Goal: Task Accomplishment & Management: Use online tool/utility

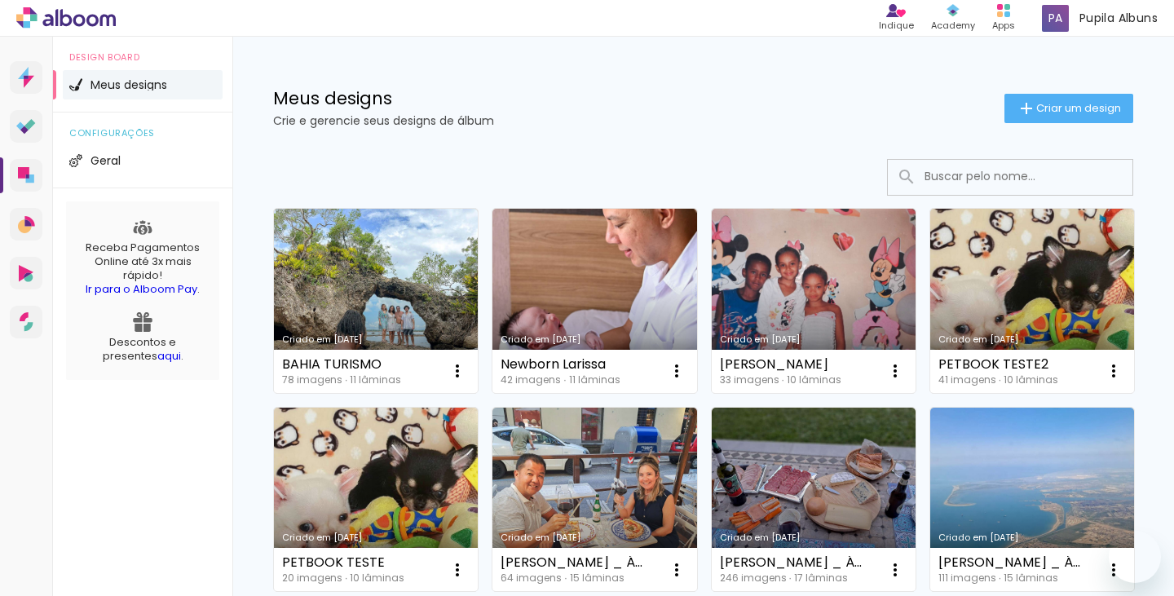
click at [355, 304] on link "Criado em [DATE]" at bounding box center [376, 301] width 204 height 184
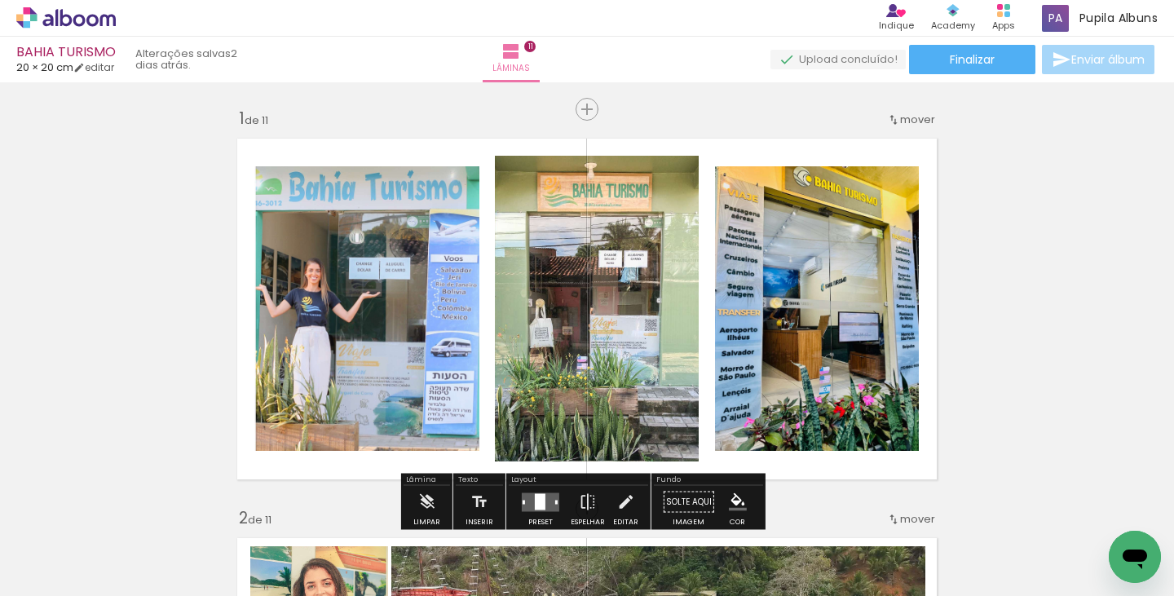
click at [45, 571] on span "Adicionar Fotos" at bounding box center [57, 574] width 49 height 18
click at [0, 0] on input "file" at bounding box center [0, 0] width 0 height 0
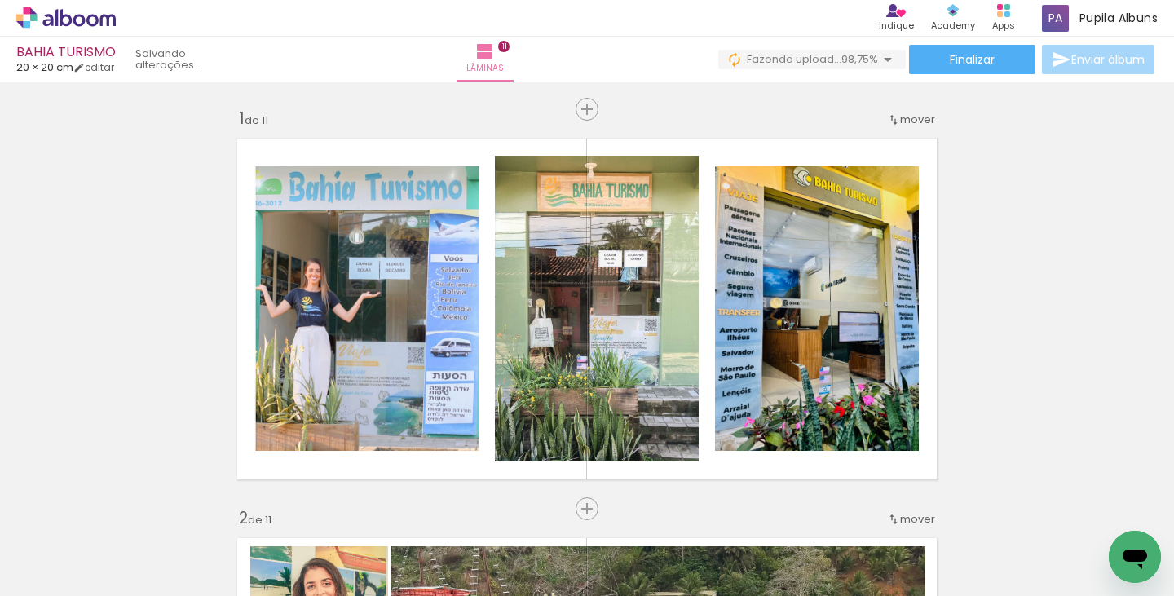
scroll to position [0, 6267]
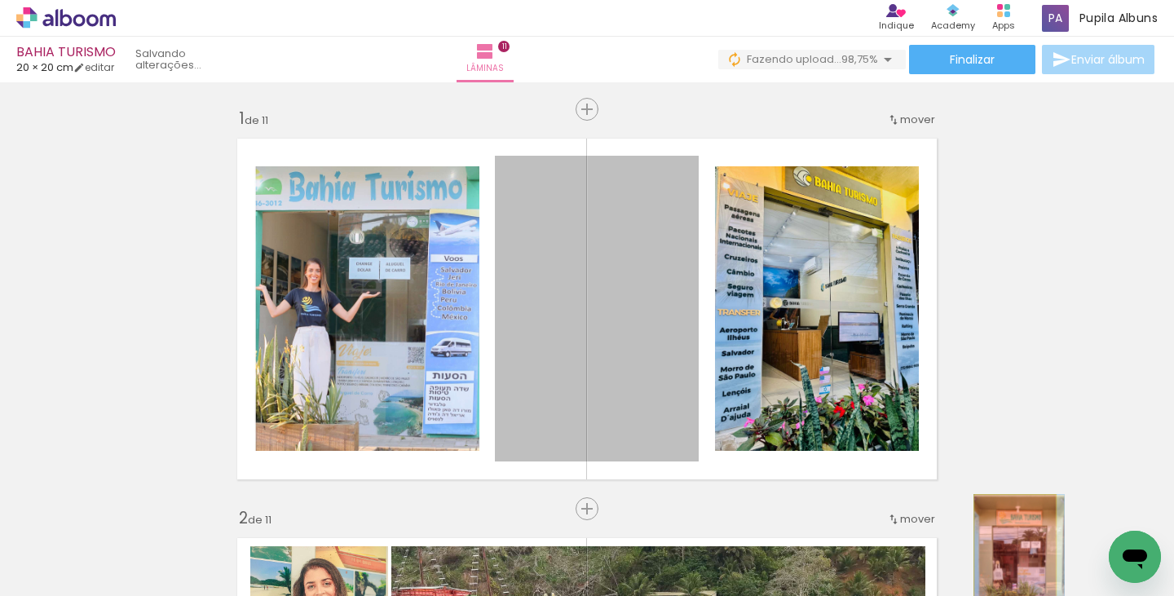
drag, startPoint x: 632, startPoint y: 271, endPoint x: 1012, endPoint y: 561, distance: 478.1
click at [1012, 561] on quentale-workspace at bounding box center [587, 298] width 1174 height 596
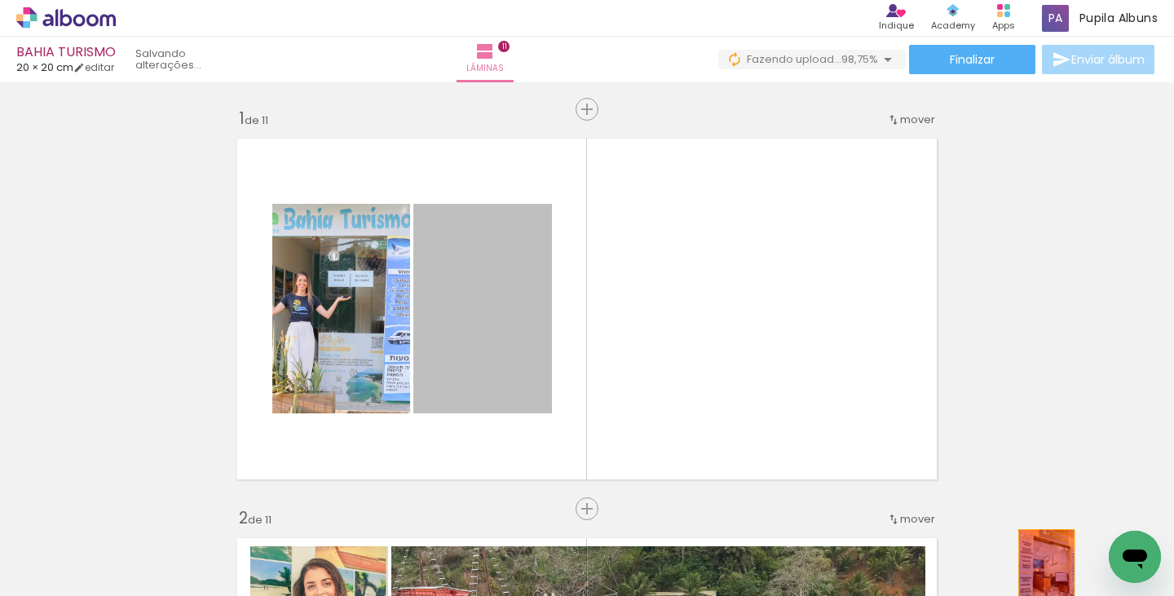
drag, startPoint x: 677, startPoint y: 373, endPoint x: 1040, endPoint y: 571, distance: 413.2
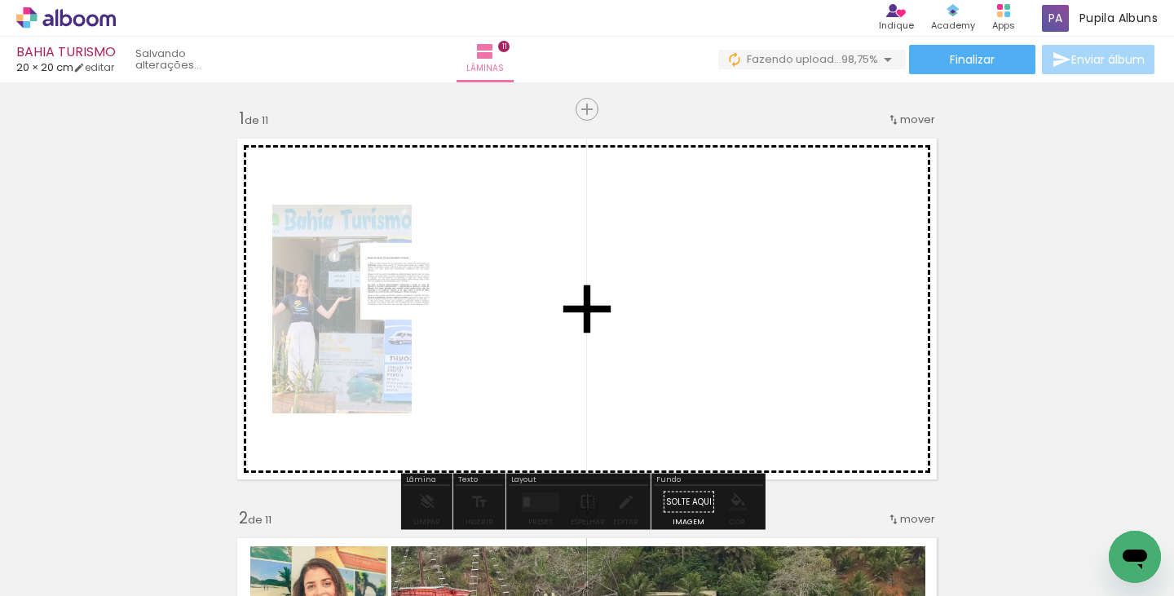
drag, startPoint x: 1033, startPoint y: 544, endPoint x: 410, endPoint y: 296, distance: 670.4
click at [410, 296] on quentale-workspace at bounding box center [587, 298] width 1174 height 596
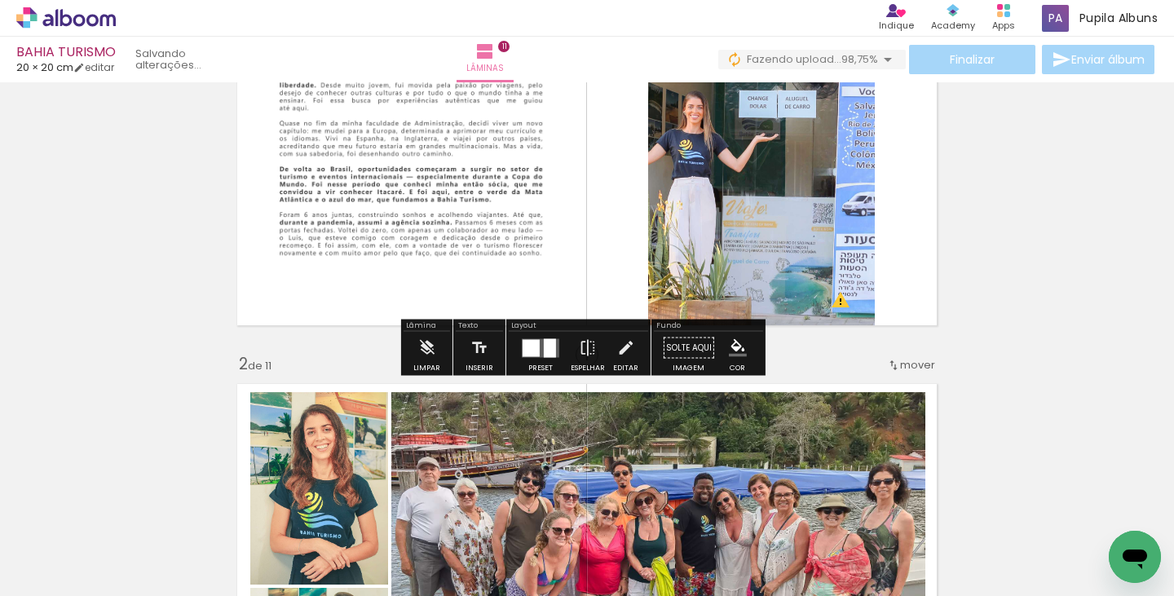
scroll to position [309, 0]
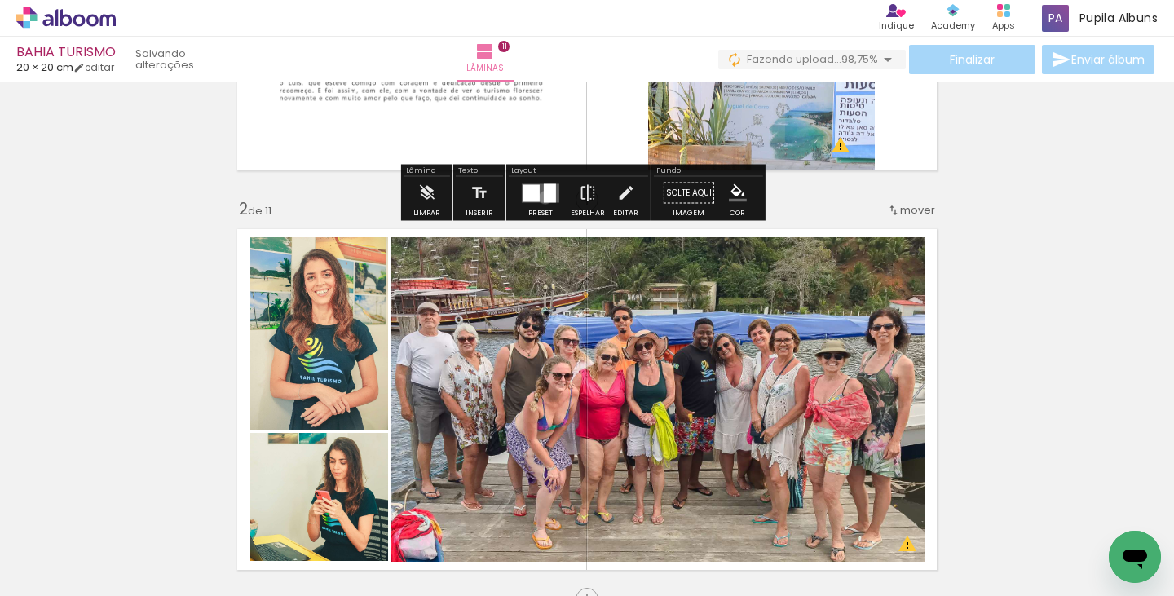
click at [544, 197] on div at bounding box center [550, 192] width 12 height 19
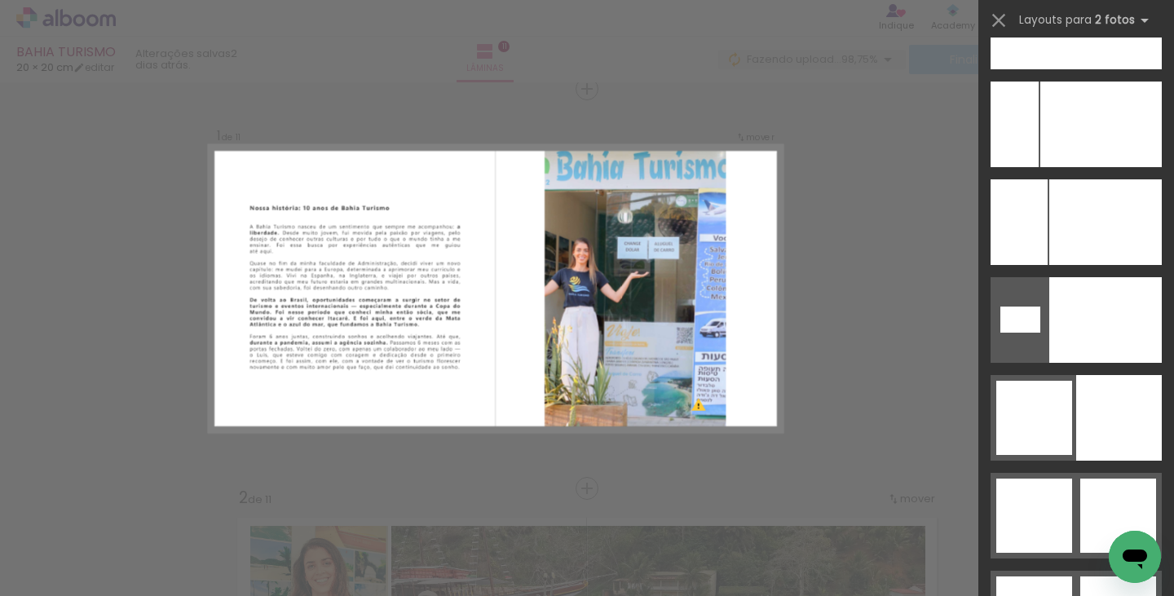
scroll to position [7766, 0]
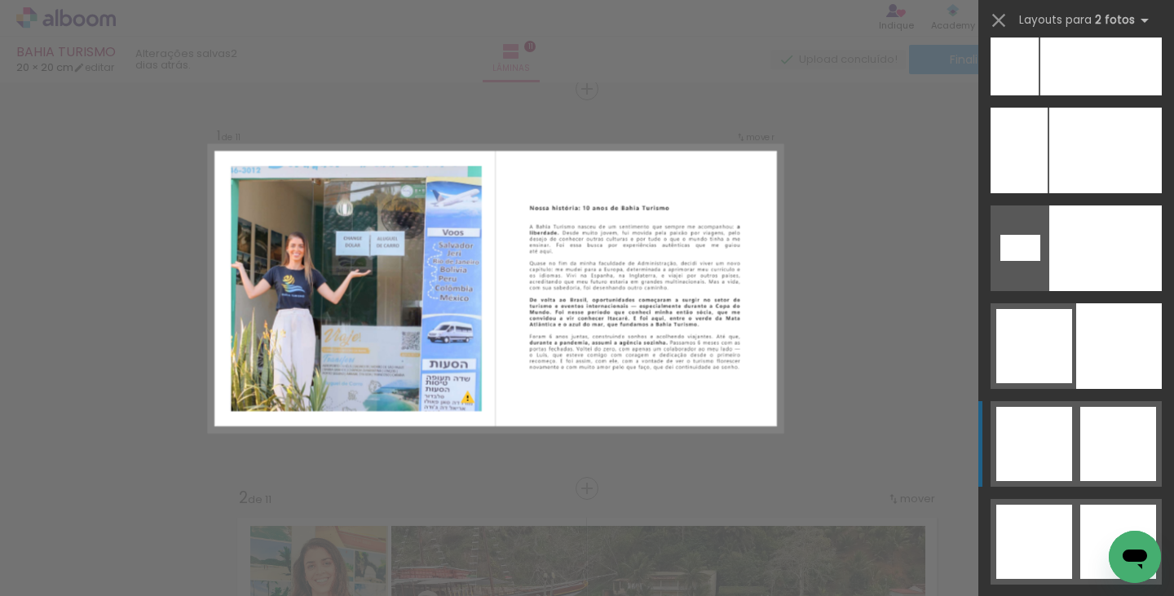
click at [1105, 456] on div at bounding box center [1118, 444] width 76 height 74
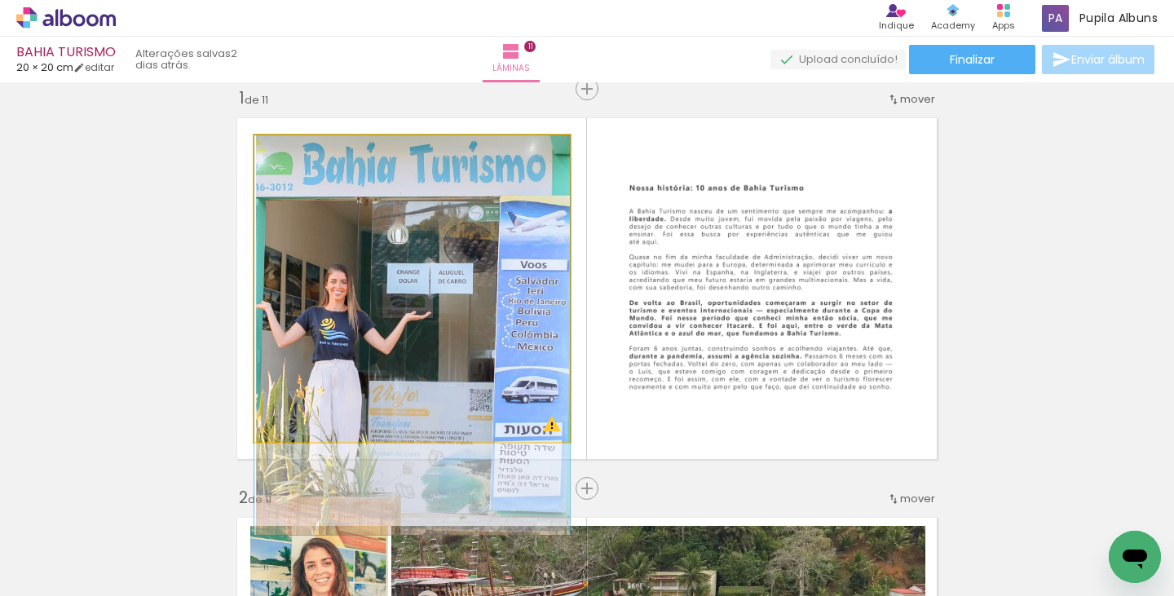
drag, startPoint x: 412, startPoint y: 314, endPoint x: 419, endPoint y: 362, distance: 48.6
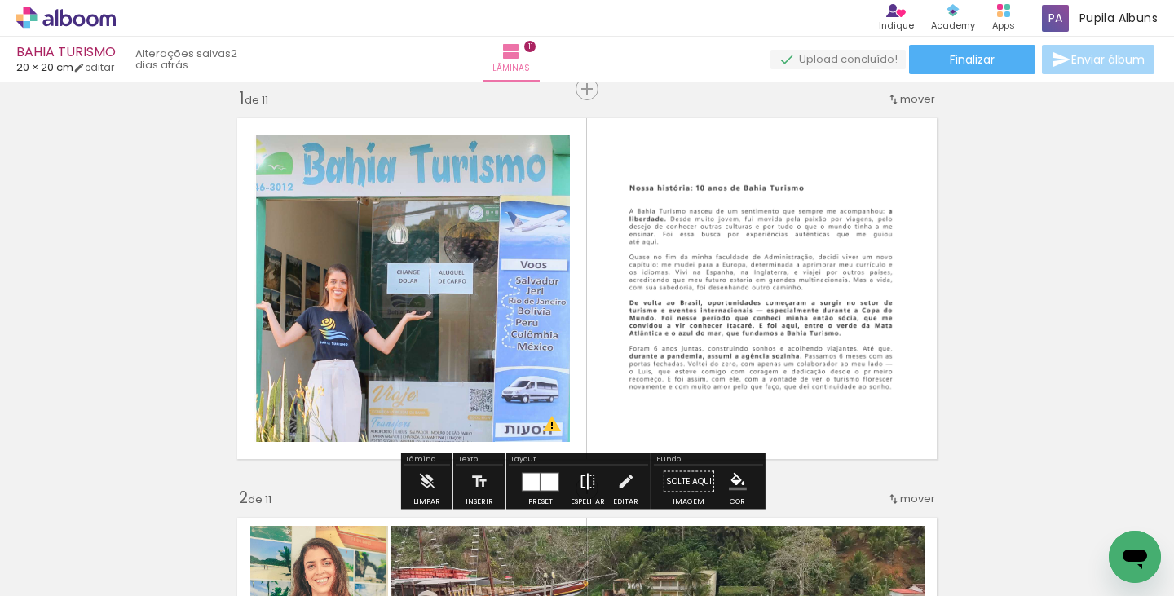
click at [587, 478] on iron-icon at bounding box center [588, 481] width 18 height 33
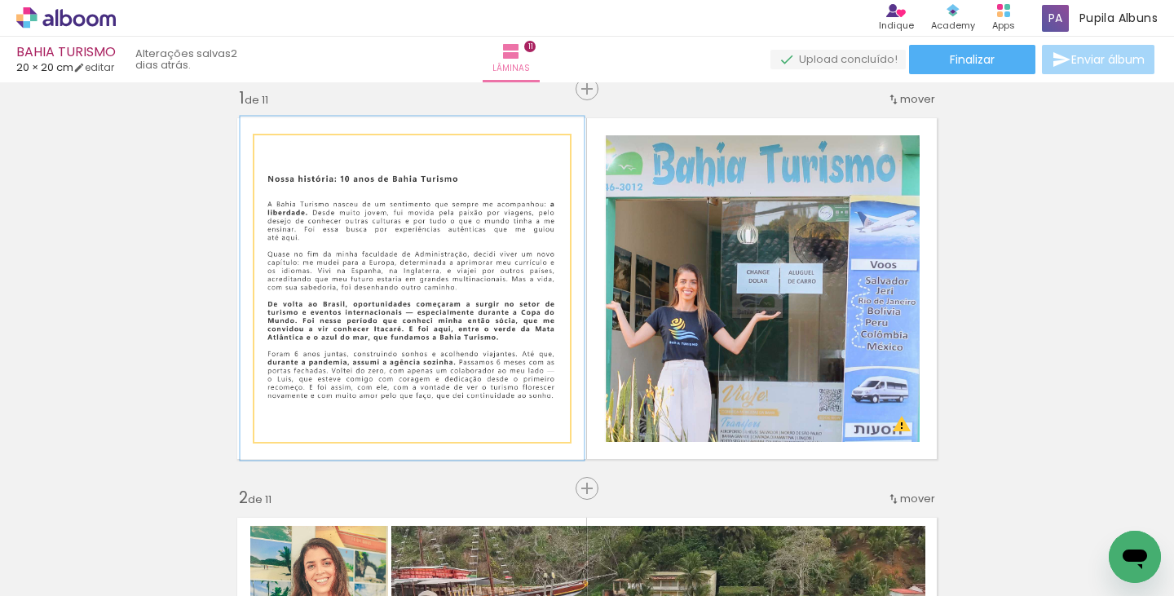
click at [291, 154] on div at bounding box center [297, 152] width 15 height 15
click at [346, 253] on quentale-photo at bounding box center [411, 288] width 315 height 306
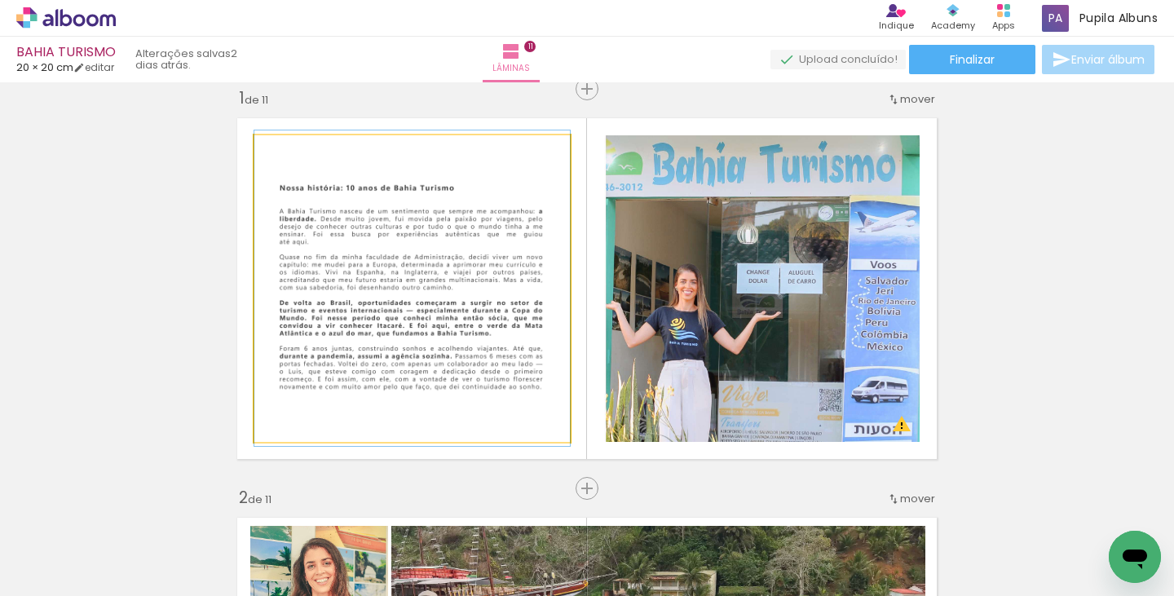
drag, startPoint x: 294, startPoint y: 148, endPoint x: 285, endPoint y: 149, distance: 9.0
type paper-slider "100"
click at [285, 149] on div at bounding box center [292, 152] width 15 height 15
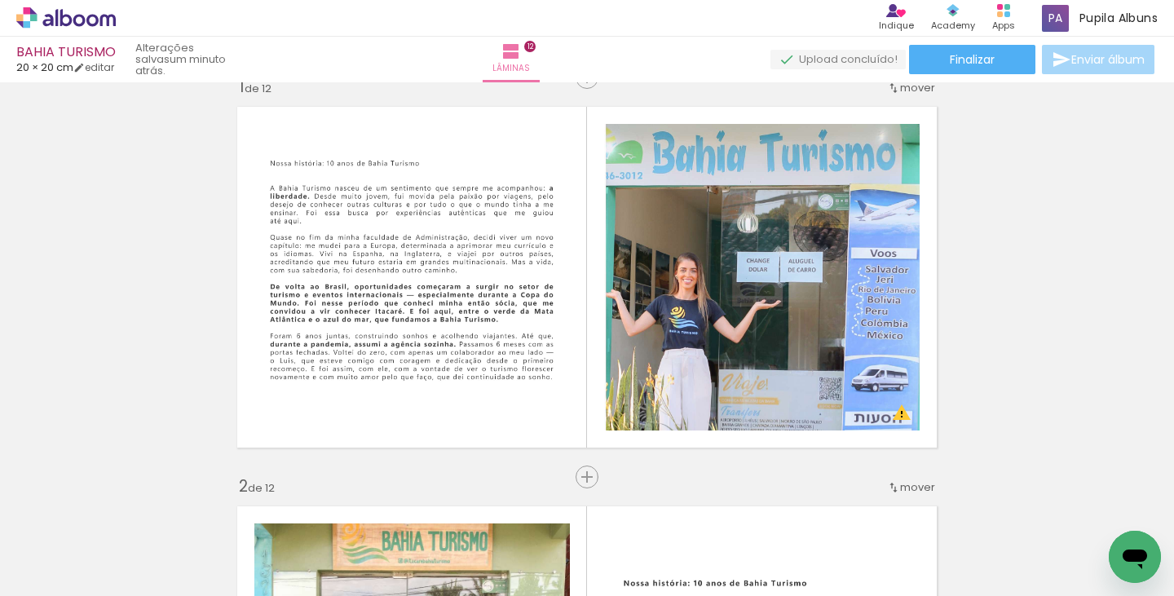
scroll to position [0, 104]
click at [72, 576] on span "Adicionar Fotos" at bounding box center [57, 574] width 49 height 18
click at [0, 0] on input "file" at bounding box center [0, 0] width 0 height 0
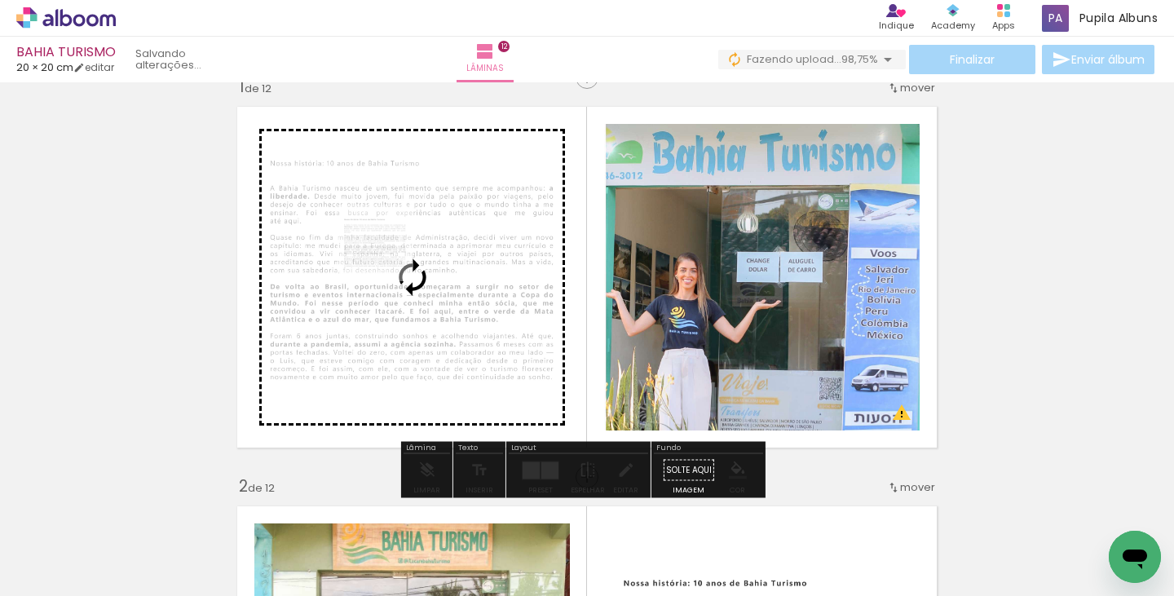
drag, startPoint x: 1092, startPoint y: 534, endPoint x: 387, endPoint y: 255, distance: 758.1
click at [387, 255] on quentale-workspace at bounding box center [587, 298] width 1174 height 596
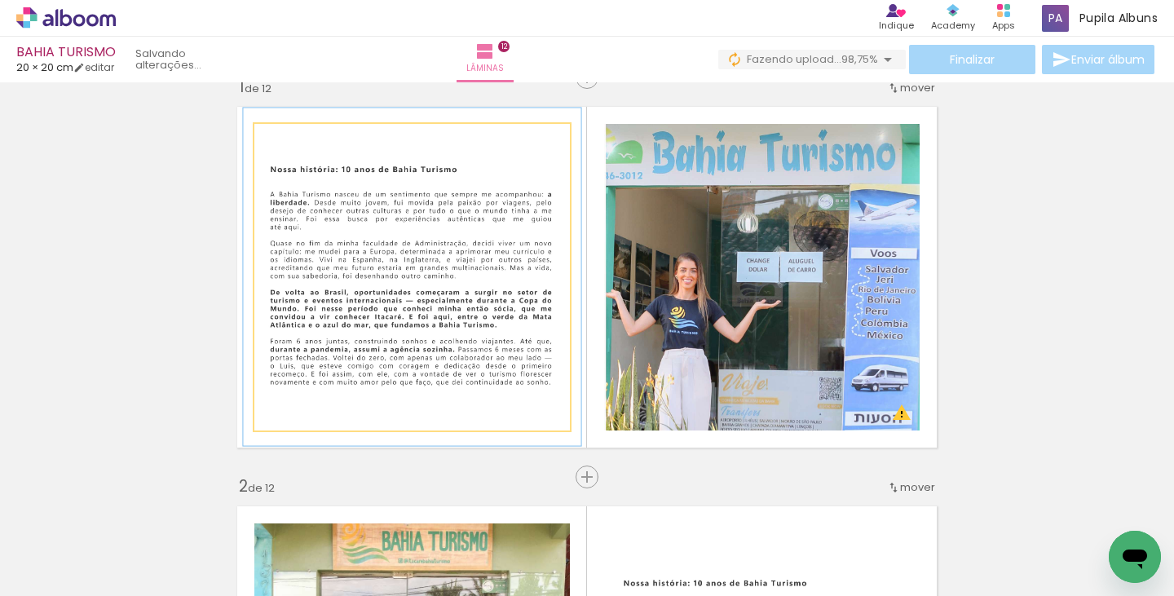
type paper-slider "107"
click at [291, 140] on div at bounding box center [296, 141] width 15 height 15
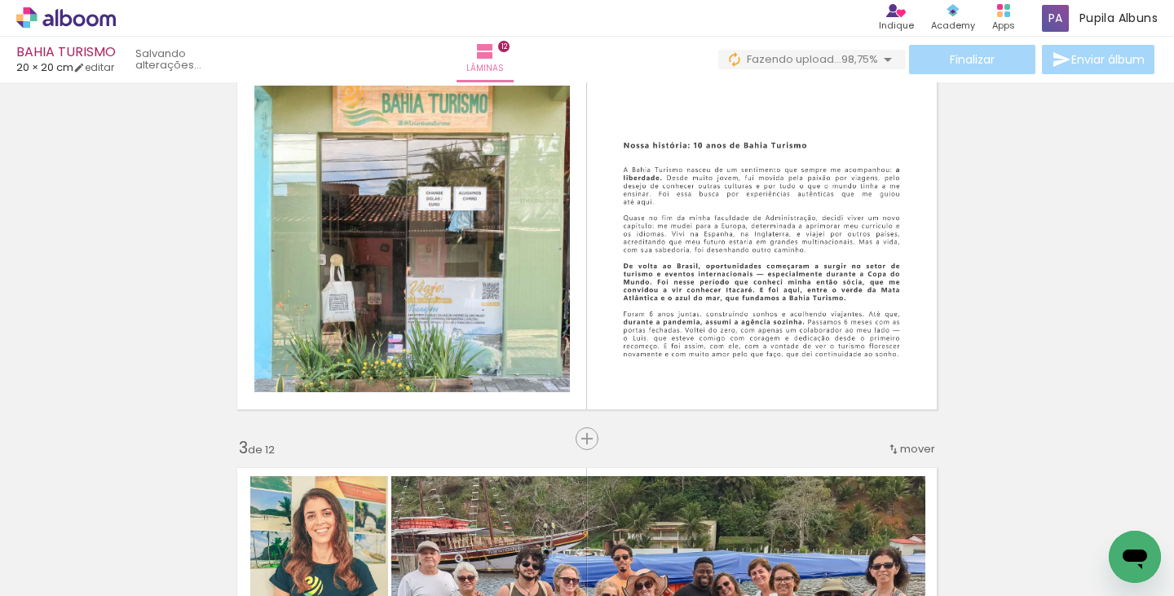
scroll to position [452, 0]
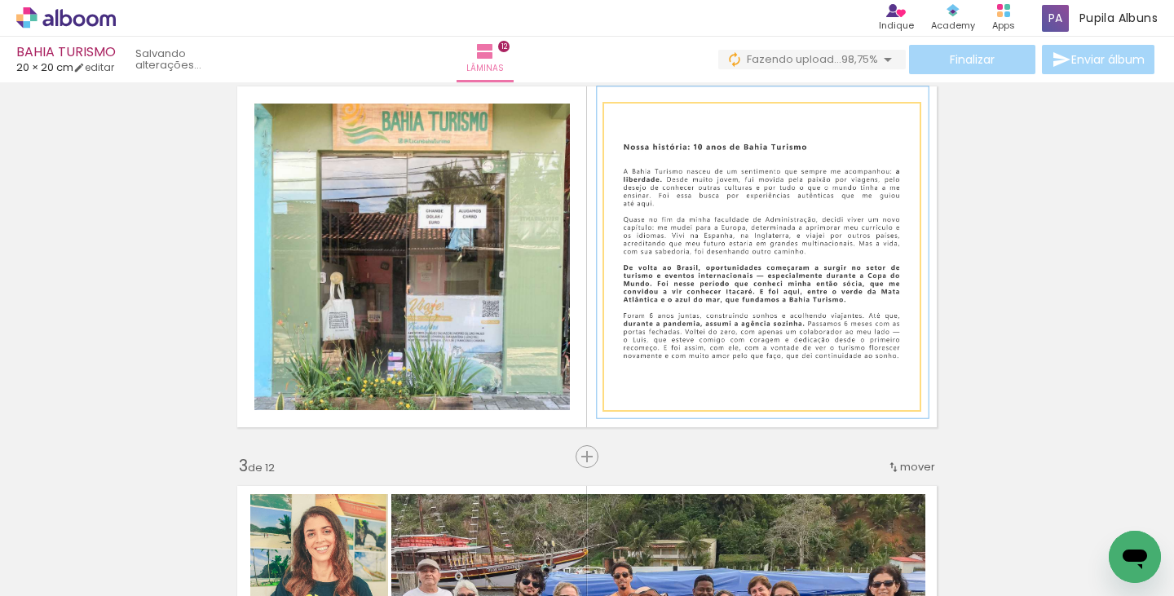
drag, startPoint x: 774, startPoint y: 202, endPoint x: 774, endPoint y: 186, distance: 16.3
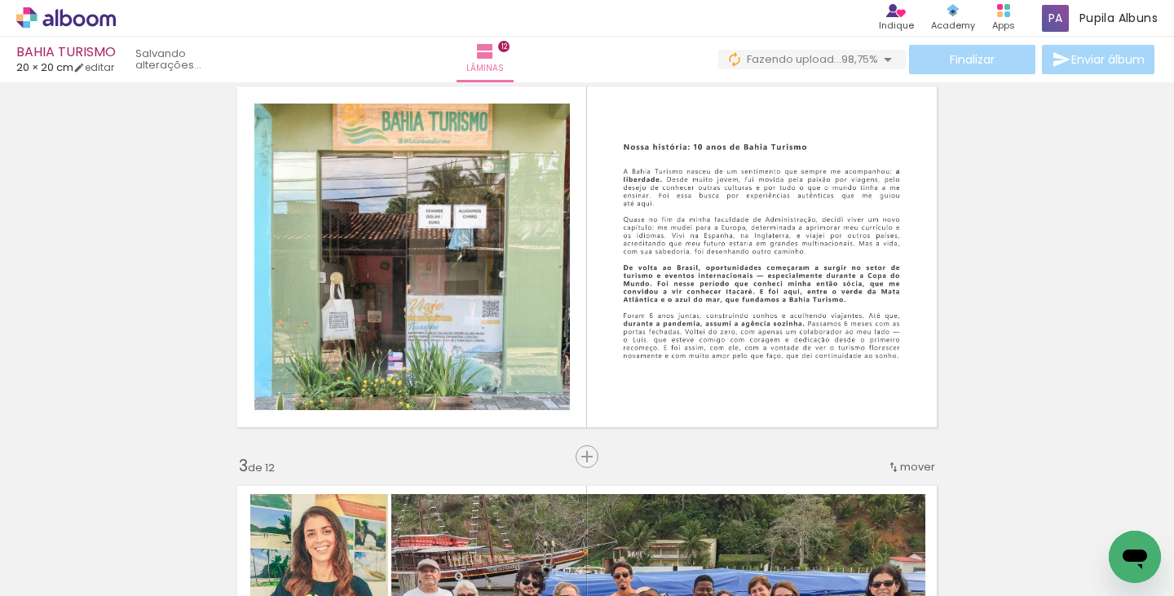
click at [1009, 543] on div at bounding box center [1016, 540] width 81 height 81
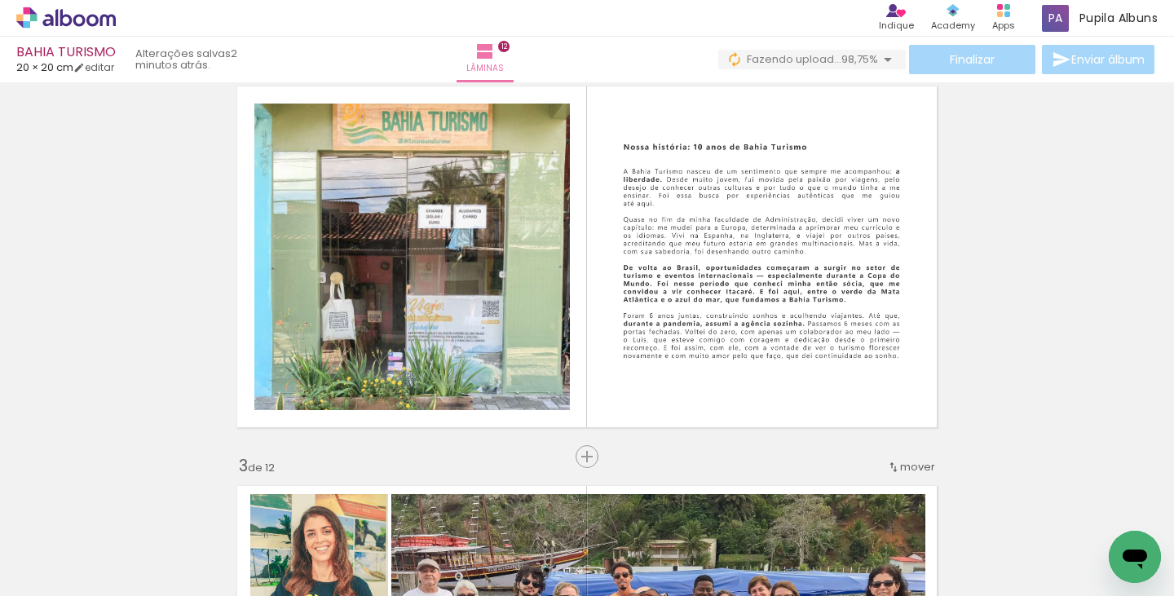
scroll to position [0, 6267]
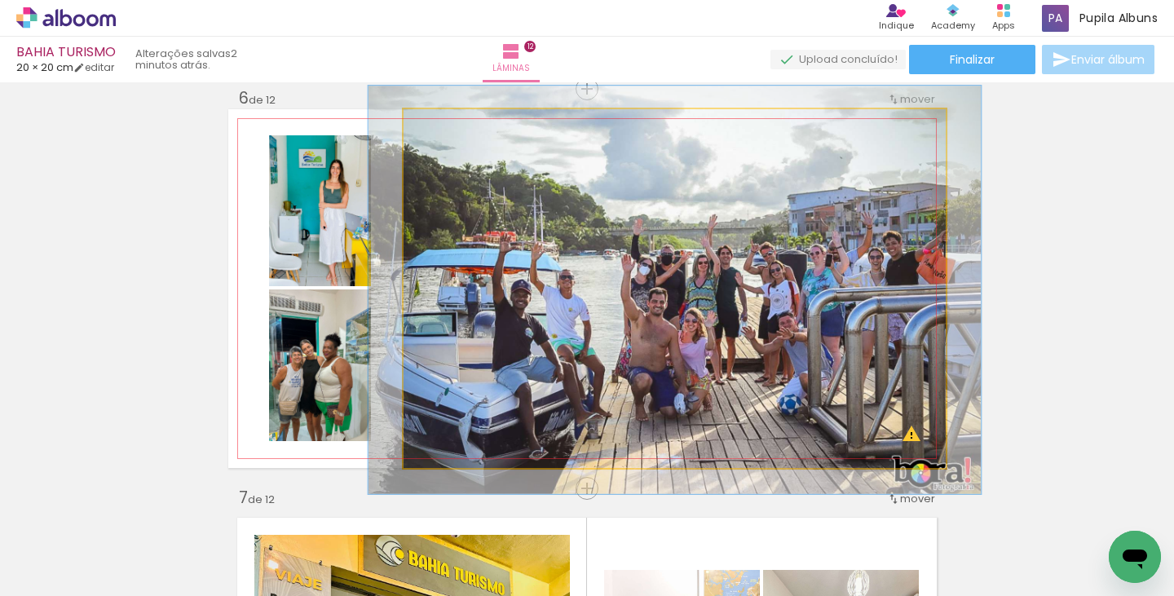
scroll to position [0, 1952]
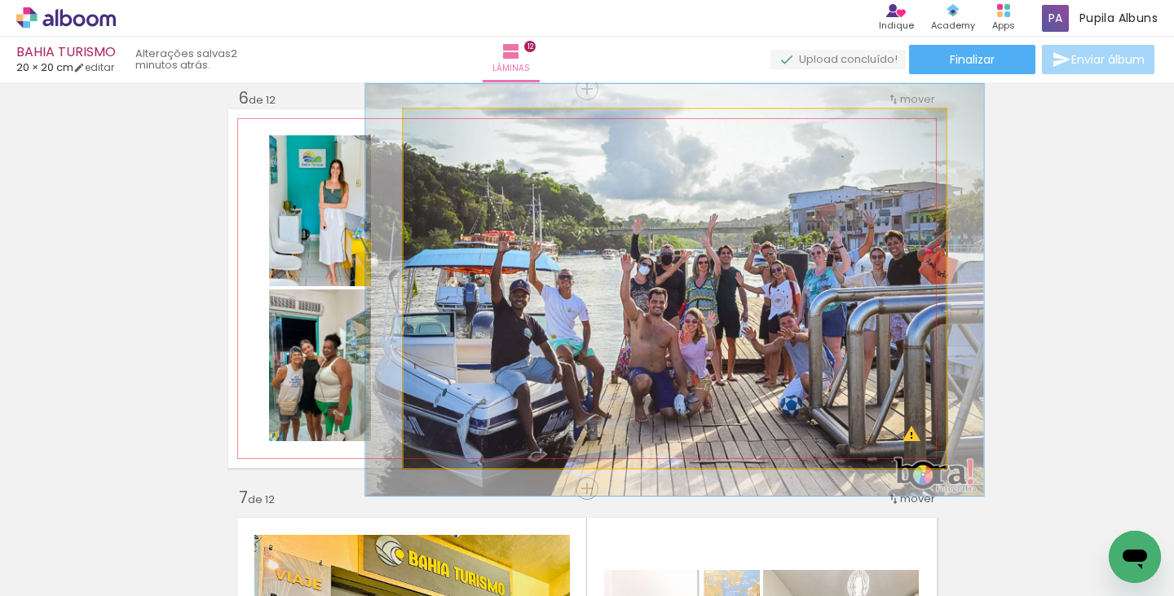
drag, startPoint x: 438, startPoint y: 135, endPoint x: 447, endPoint y: 138, distance: 8.5
type paper-slider "114"
click at [447, 138] on div at bounding box center [450, 126] width 26 height 26
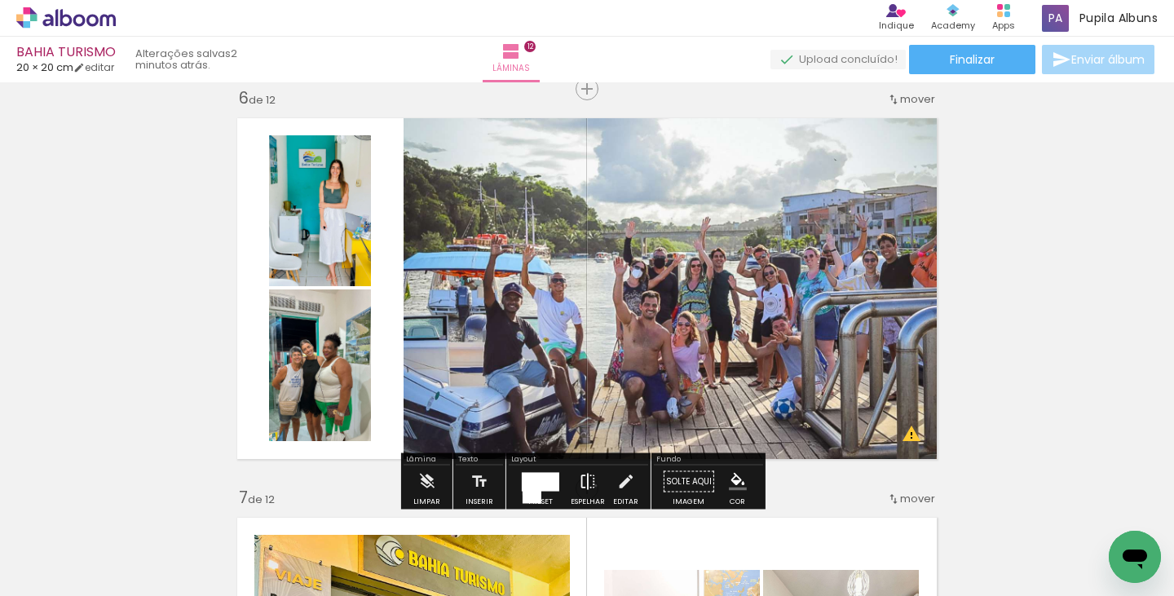
click at [592, 485] on iron-icon at bounding box center [588, 481] width 18 height 33
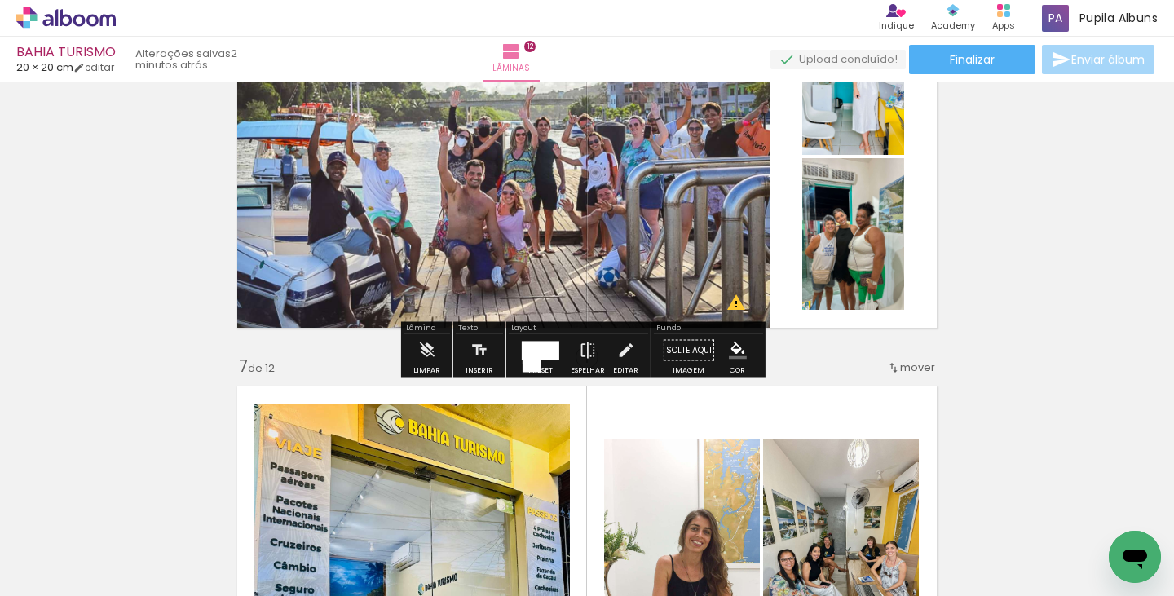
scroll to position [2157, 0]
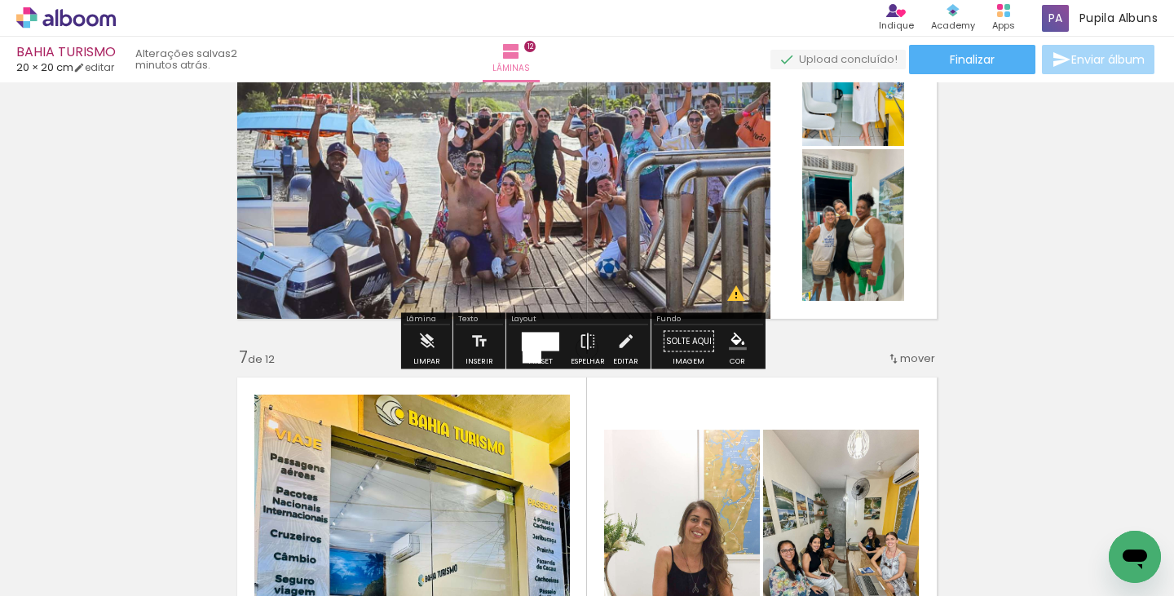
click at [1064, 282] on div "Inserir lâmina 1 de 12 Inserir lâmina 2 de 12 Inserir lâmina 3 de 12 Inserir lâ…" at bounding box center [587, 527] width 1174 height 5192
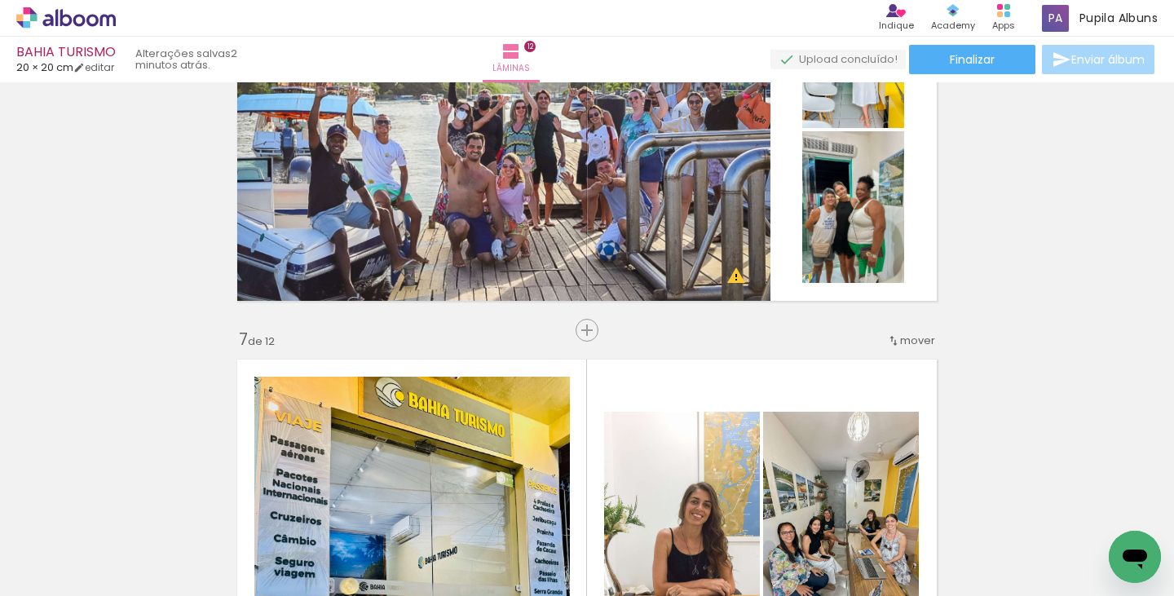
scroll to position [2108, 0]
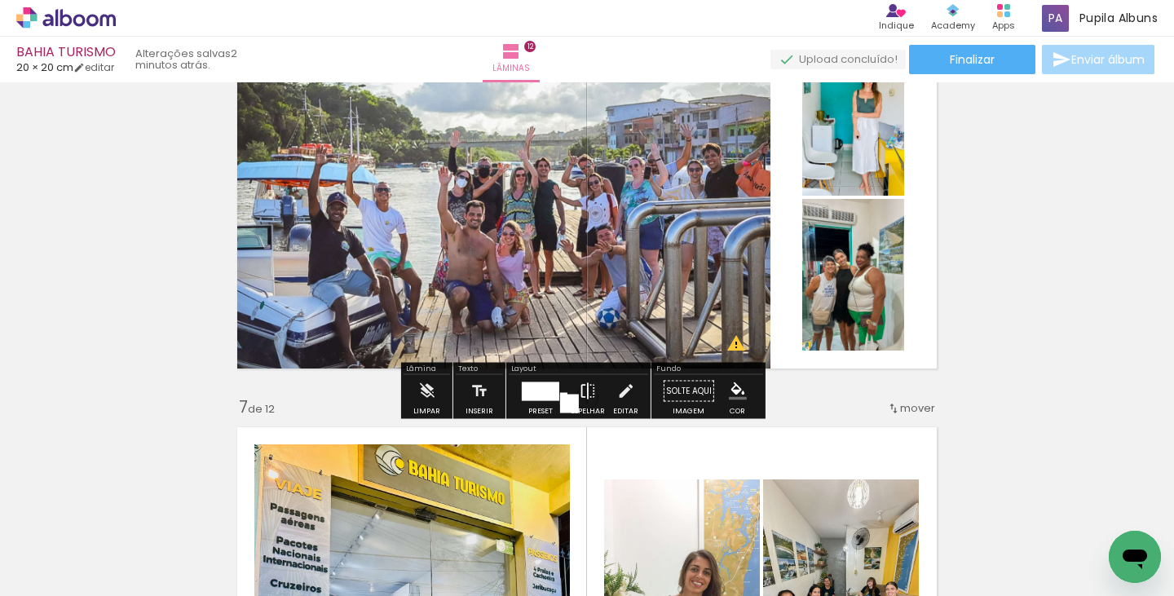
click at [594, 390] on paper-button "Espelhar" at bounding box center [587, 396] width 42 height 42
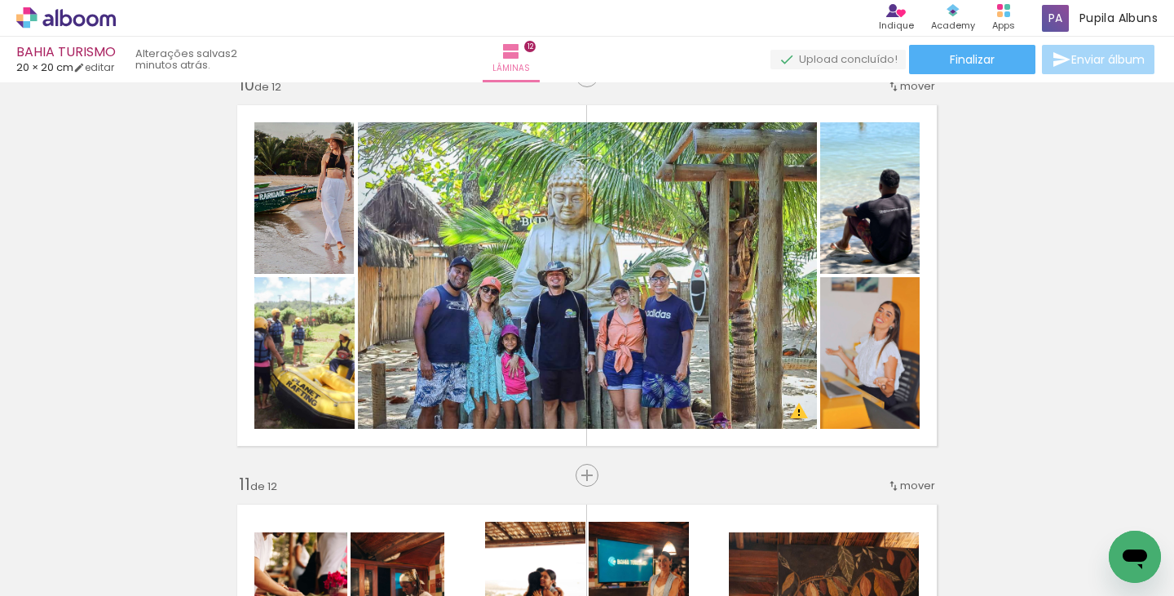
scroll to position [3636, 0]
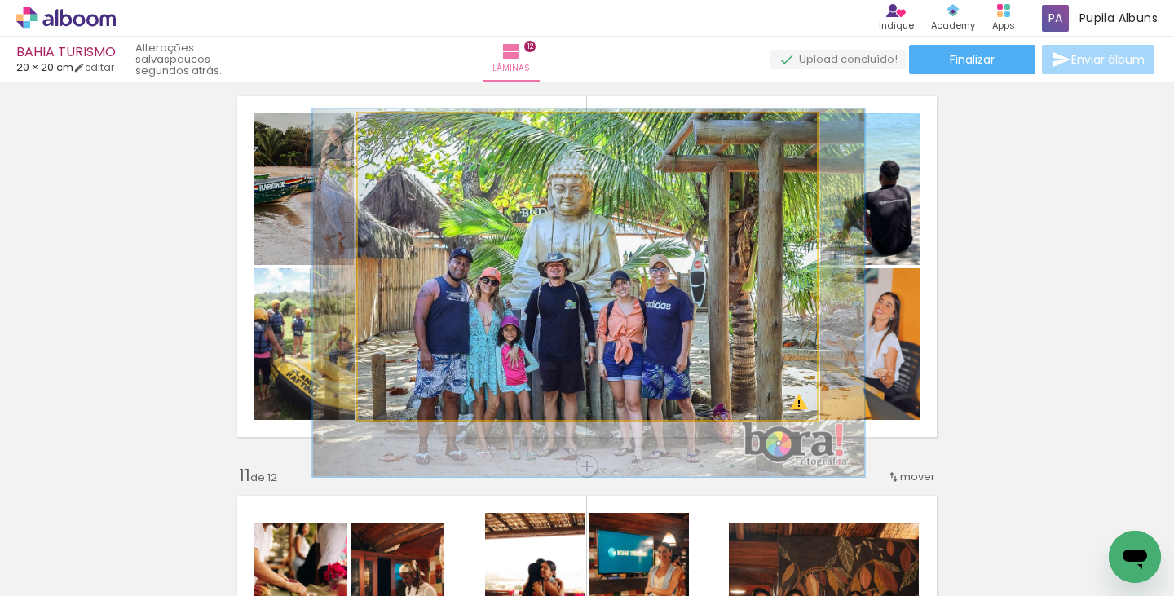
click at [644, 352] on quentale-photo at bounding box center [587, 266] width 459 height 306
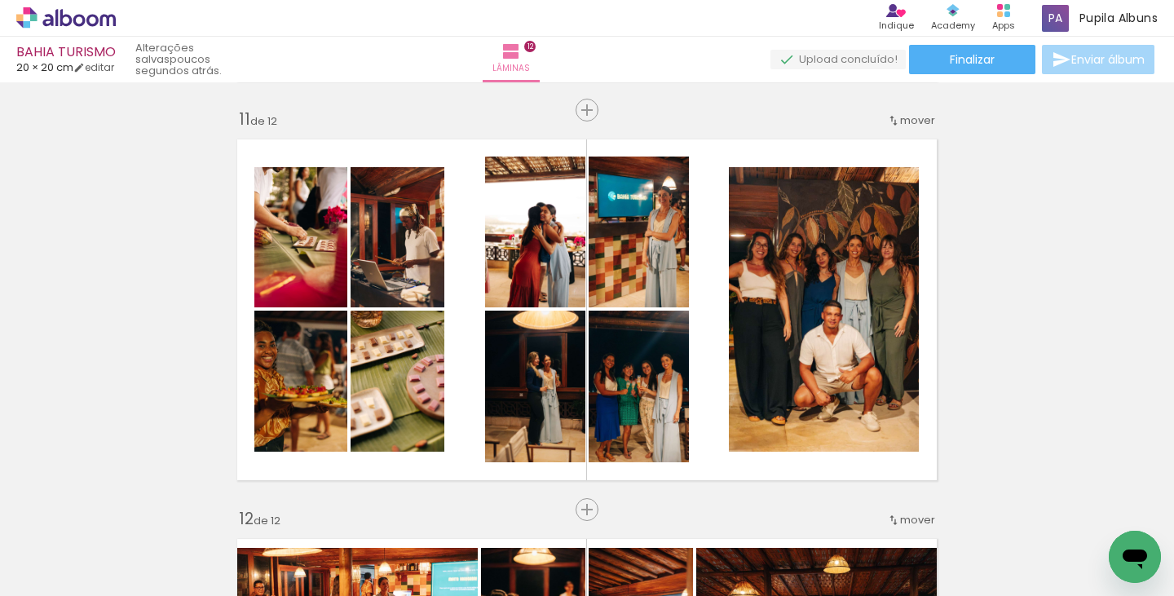
scroll to position [4002, 0]
